Goal: Task Accomplishment & Management: Manage account settings

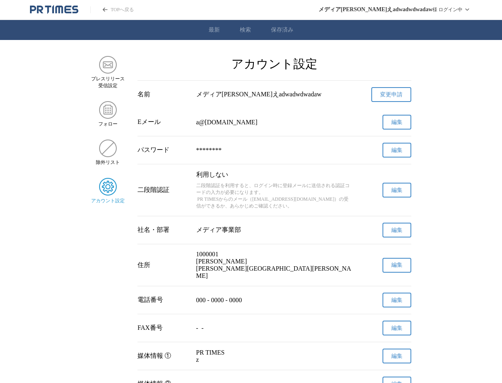
click at [401, 152] on span "編集" at bounding box center [396, 150] width 11 height 7
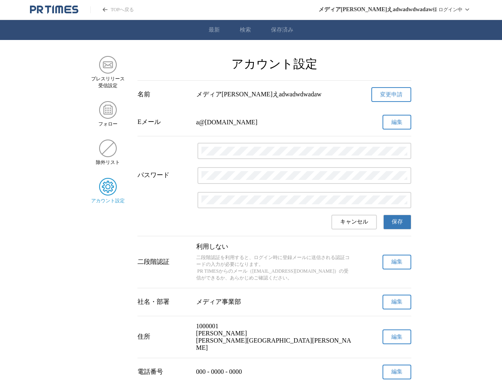
click at [399, 163] on div at bounding box center [304, 176] width 214 height 66
click at [376, 190] on div at bounding box center [304, 176] width 214 height 66
click at [373, 193] on div at bounding box center [304, 200] width 214 height 16
click at [452, 209] on main "プレスリリース 受信設定 フォロー 除外リスト アカウント設定 アカウント設定 名前 メディア[PERSON_NAME]えadwadwdwadaw 変更申請 …" at bounding box center [251, 344] width 502 height 576
click at [398, 222] on span "保存" at bounding box center [397, 221] width 11 height 7
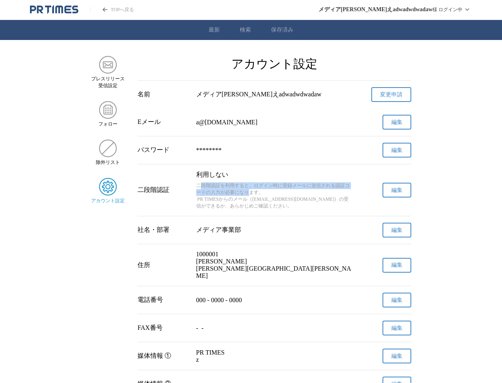
drag, startPoint x: 201, startPoint y: 186, endPoint x: 249, endPoint y: 193, distance: 49.3
click at [249, 193] on p "二段階認証を利用すると、ログイン時に登録メールに送信される認証コードの入力が必要になります。 PR TIMESからのメール（[EMAIL_ADDRESS][D…" at bounding box center [274, 195] width 157 height 27
click at [264, 195] on p "二段階認証を利用すると、ログイン時に登録メールに送信される認証コードの入力が必要になります。 PR TIMESからのメール（[EMAIL_ADDRESS][D…" at bounding box center [274, 195] width 157 height 27
drag, startPoint x: 264, startPoint y: 195, endPoint x: 194, endPoint y: 189, distance: 70.2
click at [194, 189] on div "二段階認証 利用しない 二段階認証を利用すると、ログイン時に登録メールに送信される認証コードの入力が必要になります。 PR TIMESからのメール（info@…" at bounding box center [274, 190] width 274 height 52
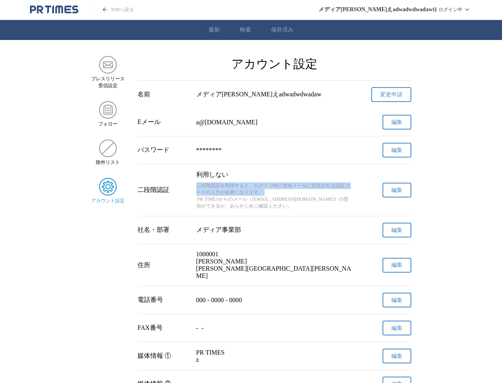
copy p "二段階認証を利用すると、ログイン時に登録メールに送信される認証コードの入力が必要になります。"
click at [394, 151] on span "編集" at bounding box center [396, 150] width 11 height 7
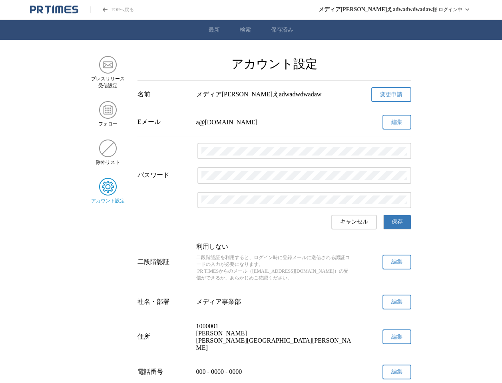
click at [429, 193] on main "プレスリリース 受信設定 フォロー 除外リスト アカウント設定 アカウント設定 名前 メディア[PERSON_NAME]えadwadwdwadaw 変更申請 …" at bounding box center [251, 344] width 502 height 576
click at [405, 220] on button "保存" at bounding box center [397, 222] width 28 height 15
